Goal: Book appointment/travel/reservation

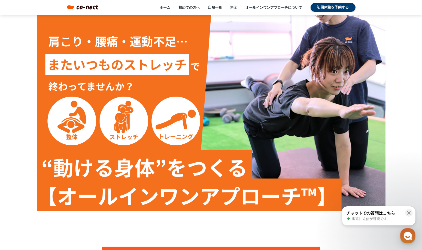
click at [236, 5] on link "料金" at bounding box center [234, 7] width 7 height 5
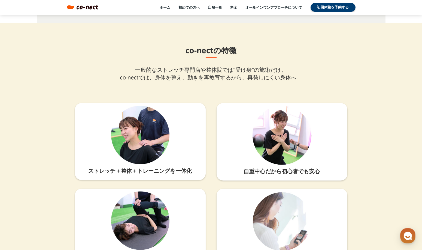
scroll to position [1118, 0]
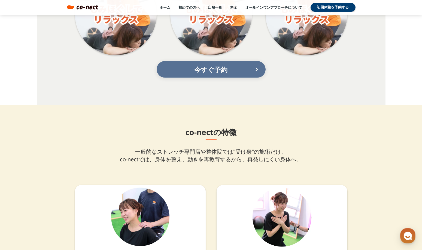
click at [198, 68] on p "今すぐ予約" at bounding box center [211, 70] width 87 height 12
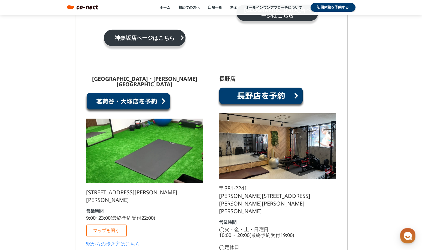
scroll to position [518, 0]
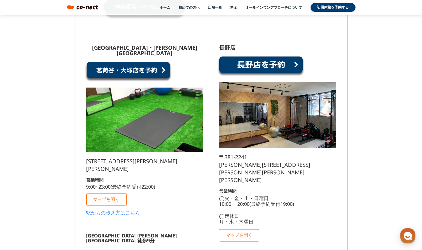
click at [142, 61] on link at bounding box center [128, 71] width 87 height 21
